Goal: Task Accomplishment & Management: Manage account settings

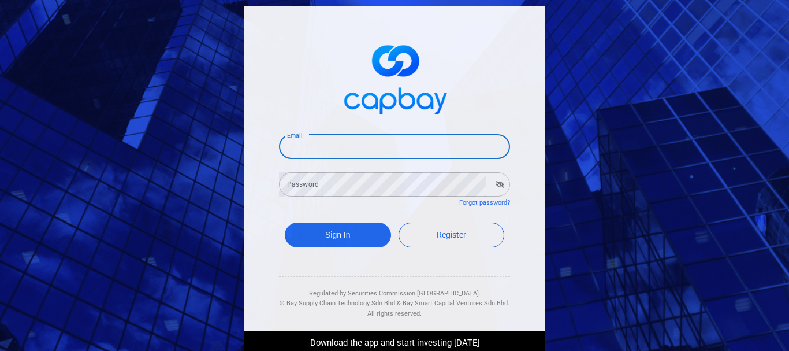
click at [367, 153] on input "Email" at bounding box center [394, 147] width 231 height 24
type input "[EMAIL_ADDRESS][DOMAIN_NAME]"
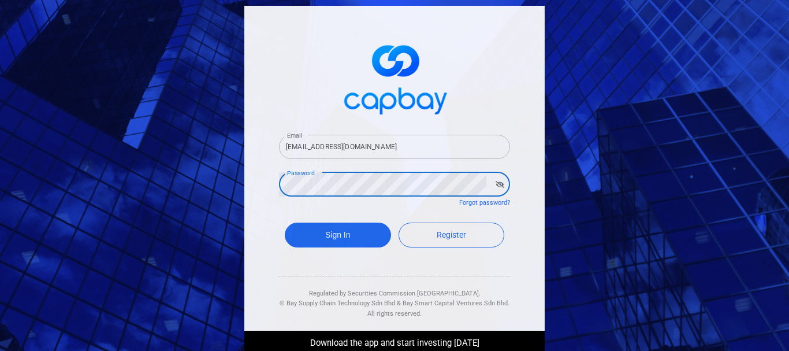
click at [285, 222] on button "Sign In" at bounding box center [338, 234] width 106 height 25
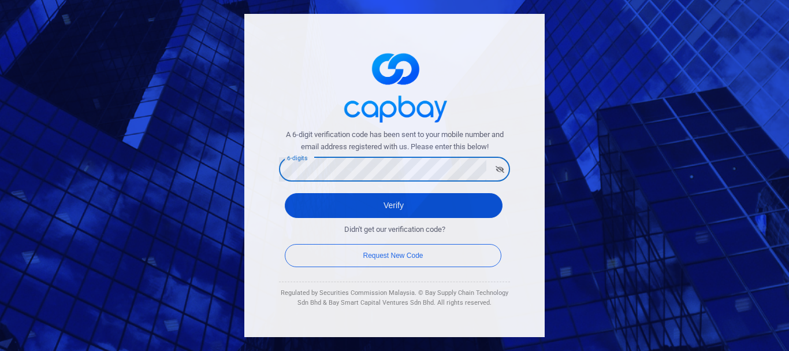
click at [387, 211] on button "Verify" at bounding box center [394, 205] width 218 height 25
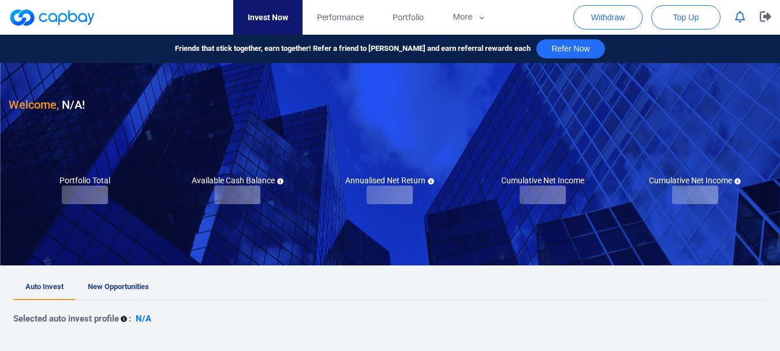
checkbox input "true"
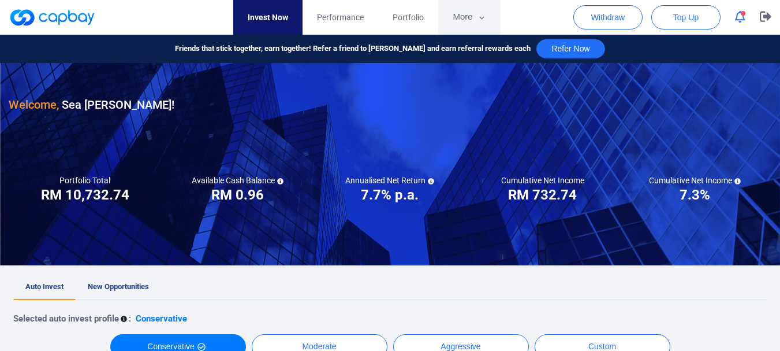
click at [464, 16] on button "More" at bounding box center [469, 17] width 62 height 35
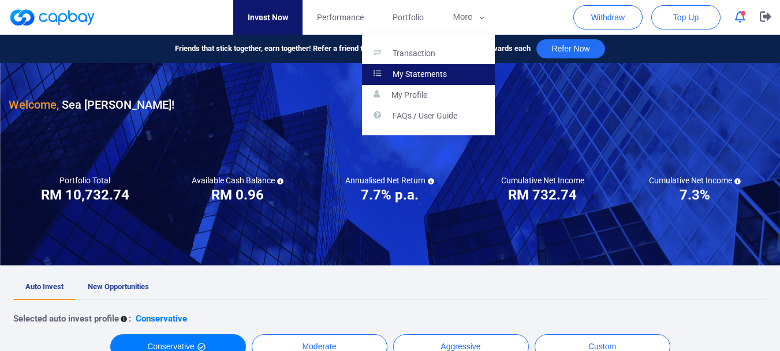
click at [452, 69] on link "My Statements" at bounding box center [428, 74] width 133 height 21
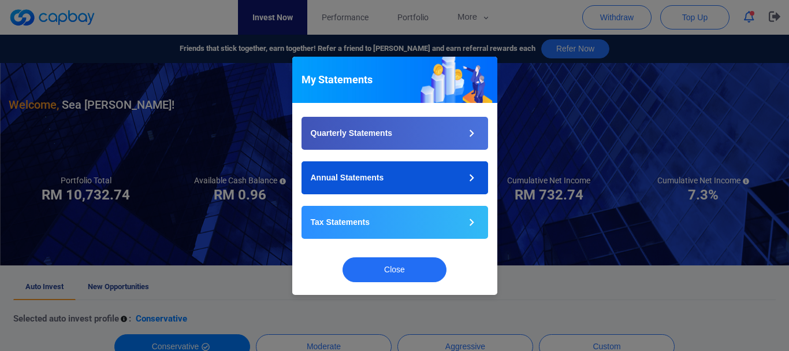
click at [453, 180] on button "Annual Statements" at bounding box center [394, 177] width 187 height 33
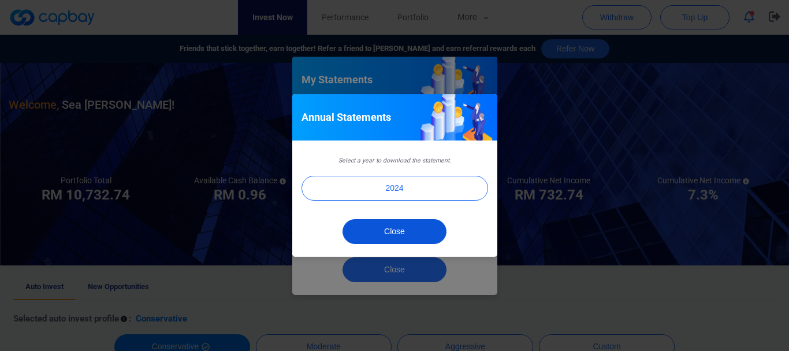
click at [416, 233] on button "Close" at bounding box center [394, 231] width 104 height 25
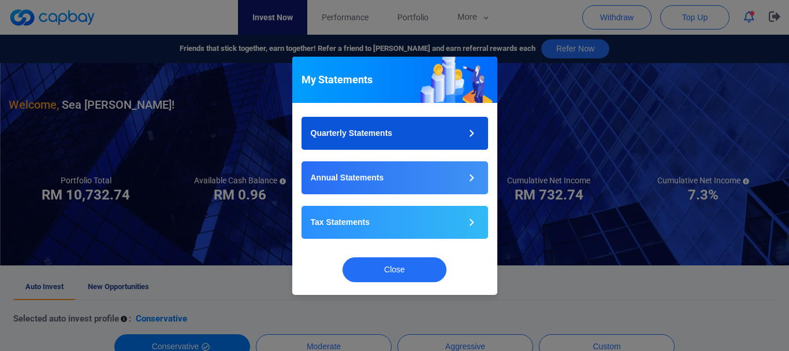
click at [457, 132] on button "Quarterly Statements" at bounding box center [394, 133] width 187 height 33
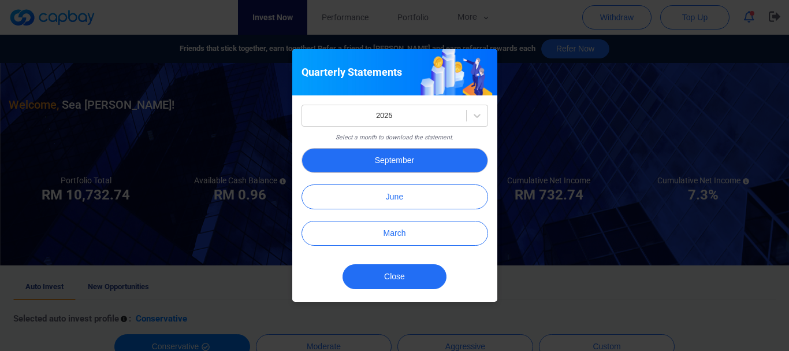
click at [440, 162] on button "September" at bounding box center [394, 160] width 187 height 25
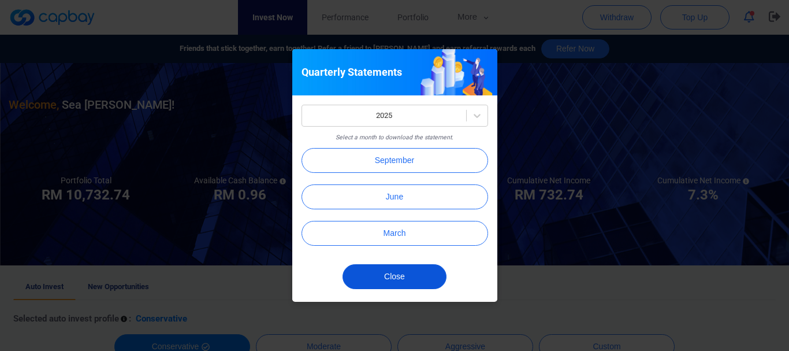
click at [397, 272] on button "Close" at bounding box center [394, 276] width 104 height 25
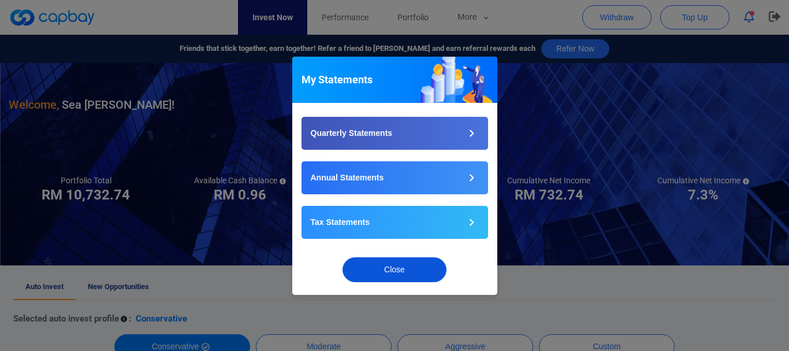
click at [405, 270] on button "Close" at bounding box center [394, 269] width 104 height 25
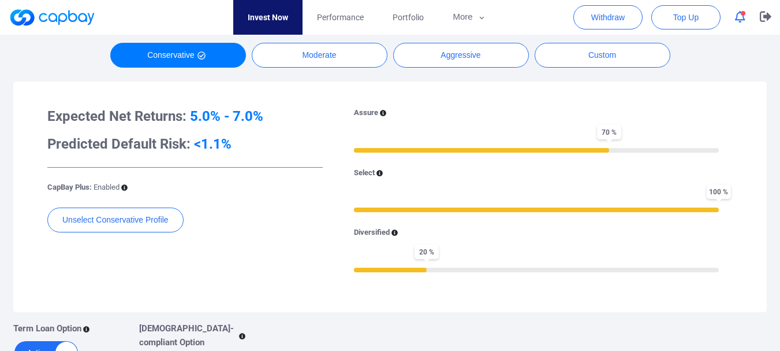
scroll to position [270, 0]
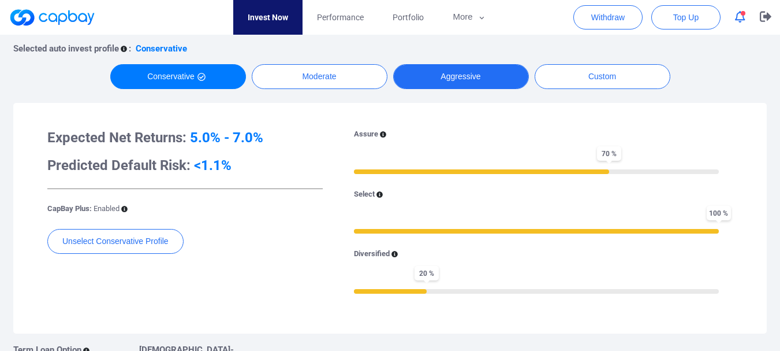
click at [480, 83] on button "Aggressive" at bounding box center [461, 76] width 136 height 25
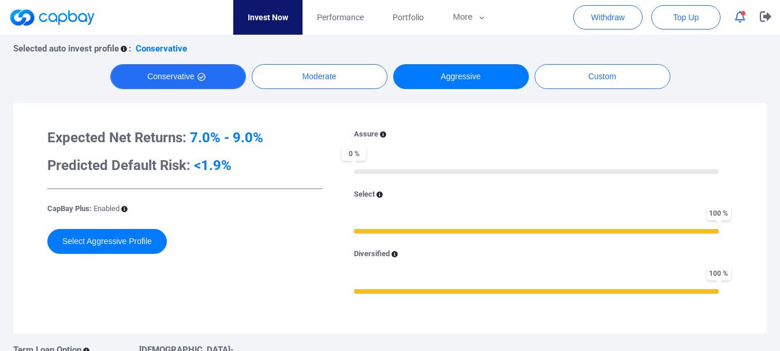
click at [206, 73] on button "Conservative" at bounding box center [178, 76] width 136 height 25
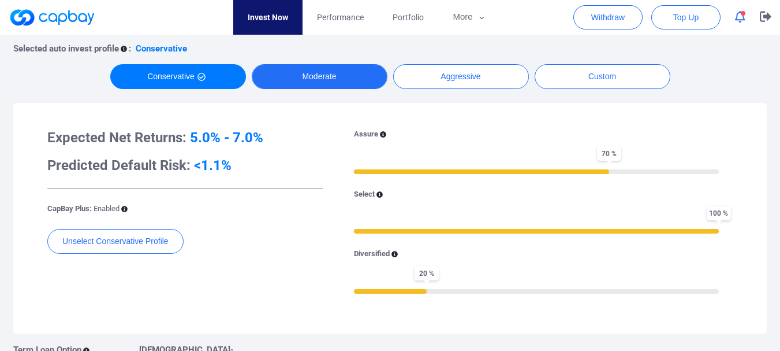
click at [305, 75] on button "Moderate" at bounding box center [320, 76] width 136 height 25
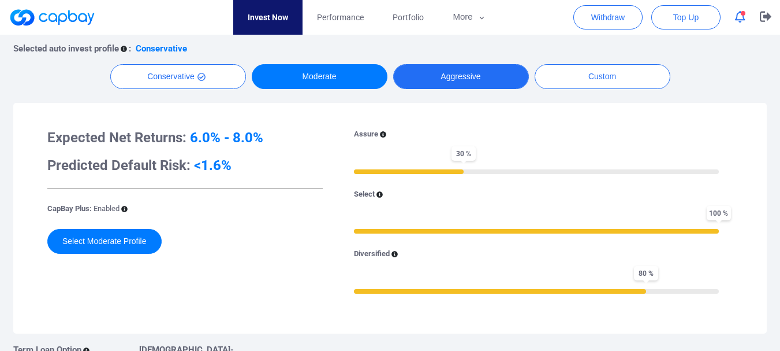
click at [437, 80] on button "Aggressive" at bounding box center [461, 76] width 136 height 25
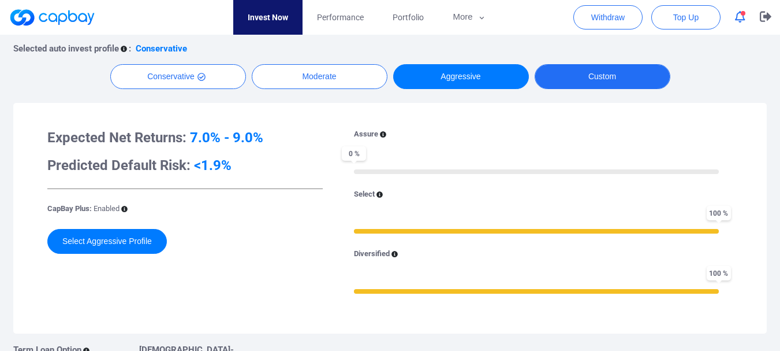
click at [594, 81] on button "Custom" at bounding box center [603, 76] width 136 height 25
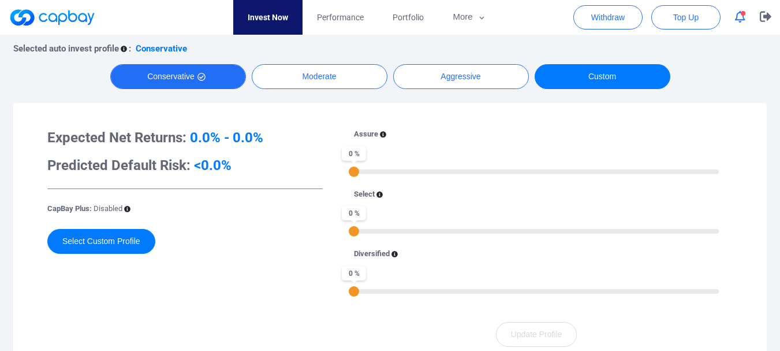
click at [208, 83] on button "Conservative" at bounding box center [178, 76] width 136 height 25
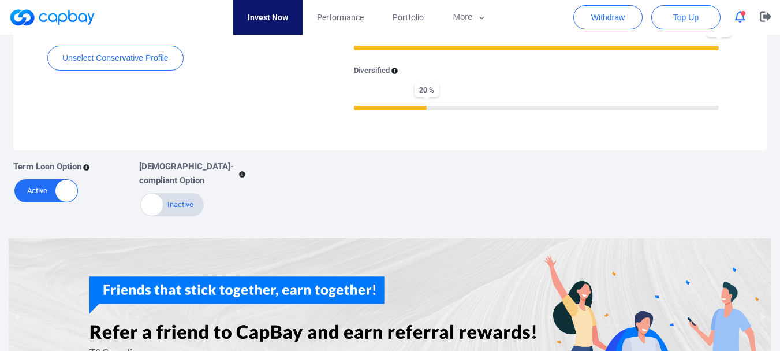
scroll to position [462, 0]
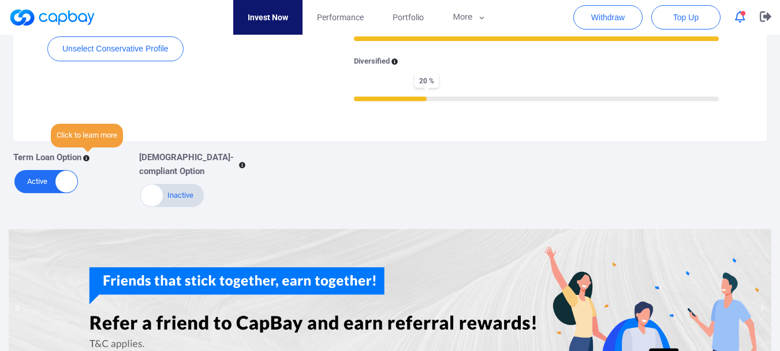
click at [90, 158] on icon at bounding box center [86, 158] width 6 height 6
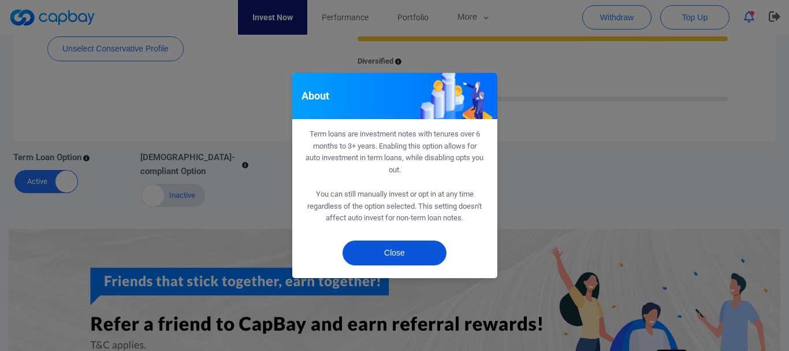
click at [423, 254] on button "Close" at bounding box center [394, 252] width 104 height 25
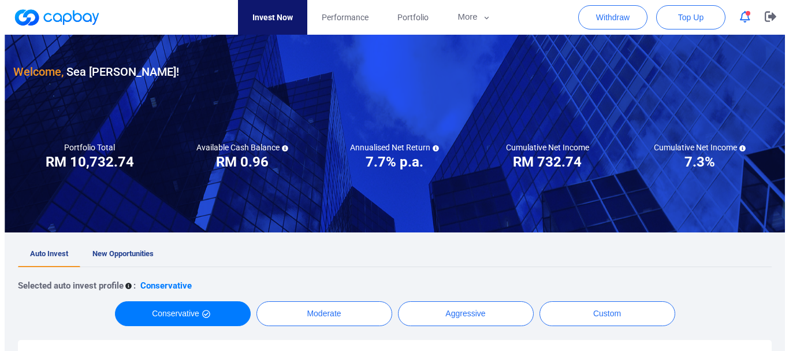
scroll to position [0, 0]
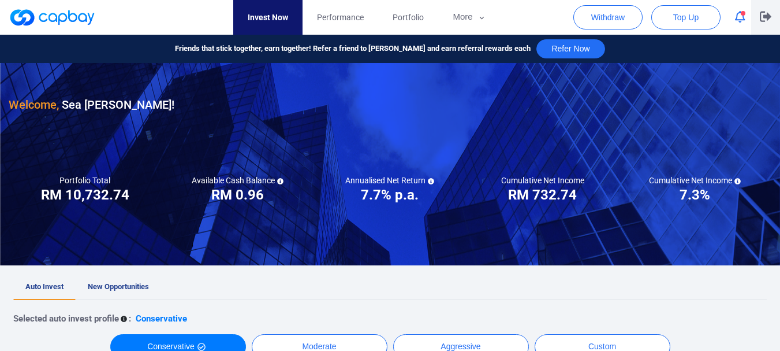
click at [769, 15] on icon "button" at bounding box center [766, 17] width 12 height 10
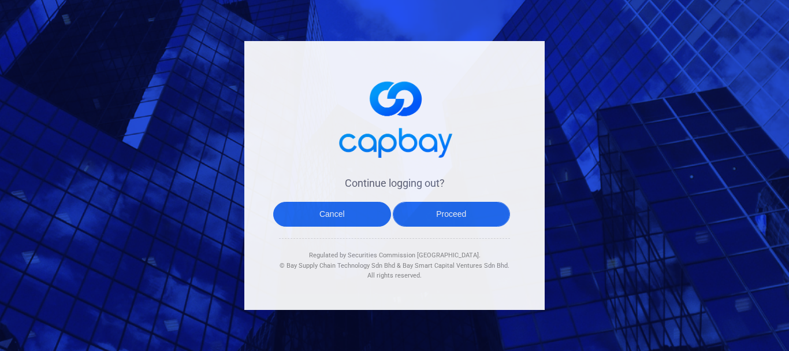
click at [450, 212] on button "Proceed" at bounding box center [452, 214] width 118 height 25
